Goal: Go to known website: Access a specific website the user already knows

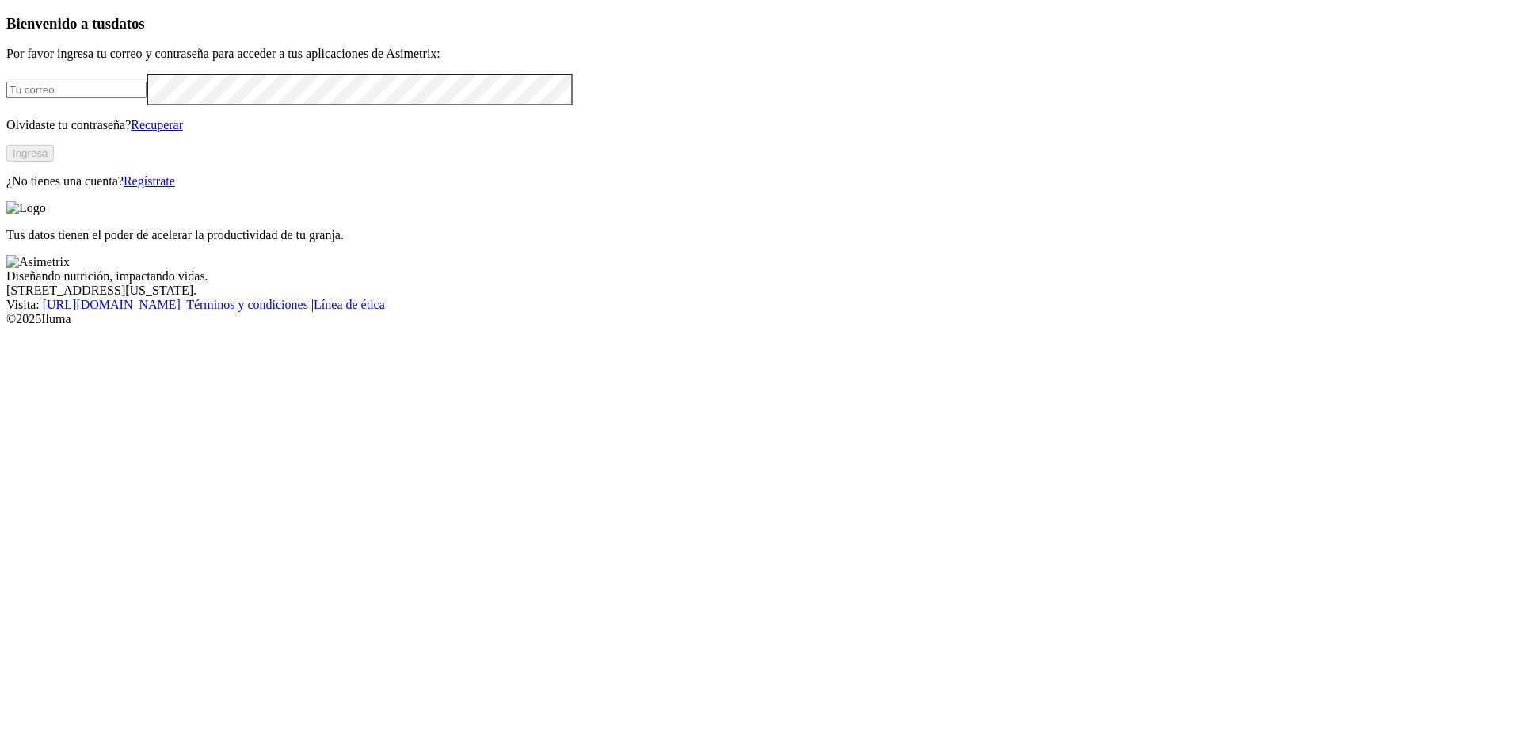
type input "[PERSON_NAME][EMAIL_ADDRESS][PERSON_NAME][DOMAIN_NAME]"
click at [54, 162] on button "Ingresa" at bounding box center [30, 153] width 48 height 17
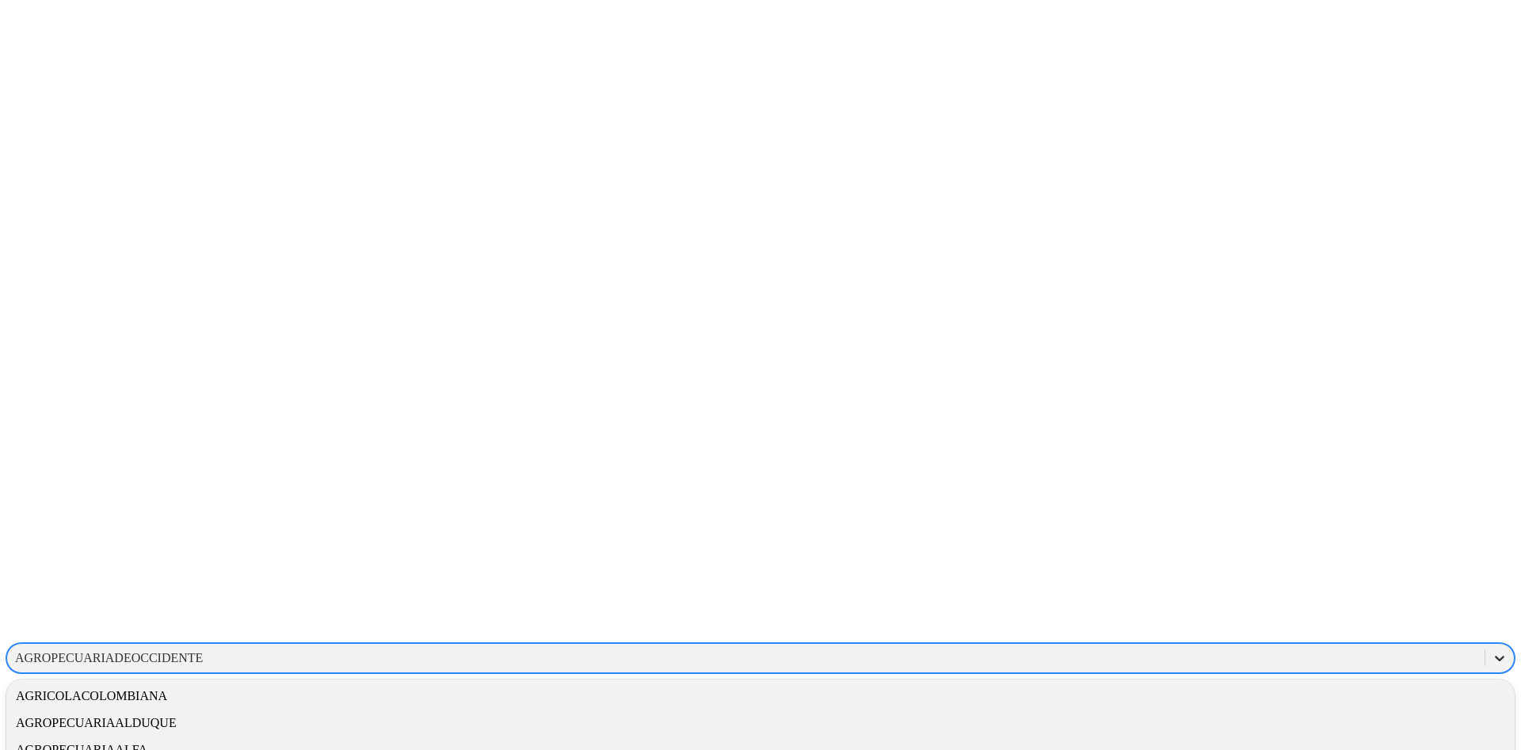
click at [1485, 644] on div at bounding box center [1499, 658] width 29 height 29
